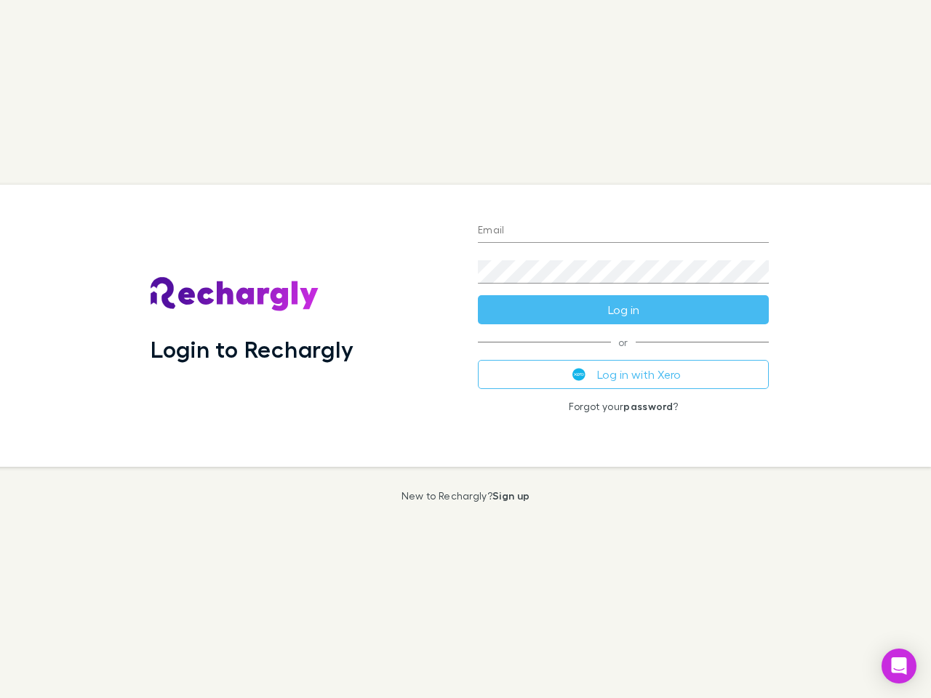
click at [465, 349] on div "Login to Rechargly" at bounding box center [302, 326] width 327 height 282
click at [623, 231] on input "Email" at bounding box center [623, 231] width 291 height 23
click at [623, 310] on form "Email Password Log in" at bounding box center [623, 266] width 291 height 116
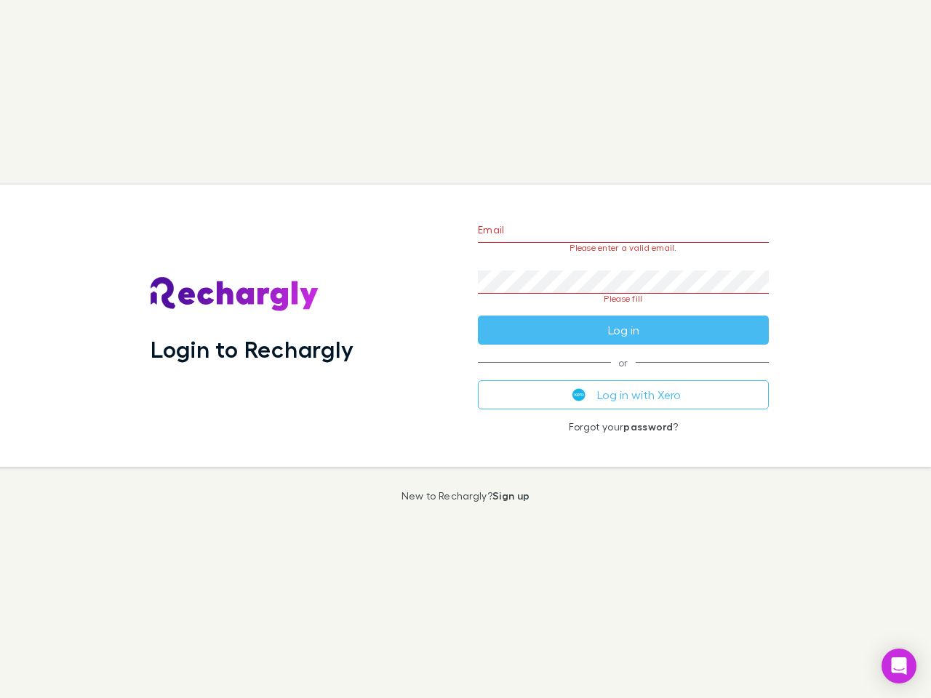
click at [623, 375] on div "Email Please enter a valid email. Password Please fill Log in or Log in with Xe…" at bounding box center [623, 326] width 314 height 282
click at [899, 666] on icon "Open Intercom Messenger" at bounding box center [899, 665] width 15 height 17
